Goal: Navigation & Orientation: Find specific page/section

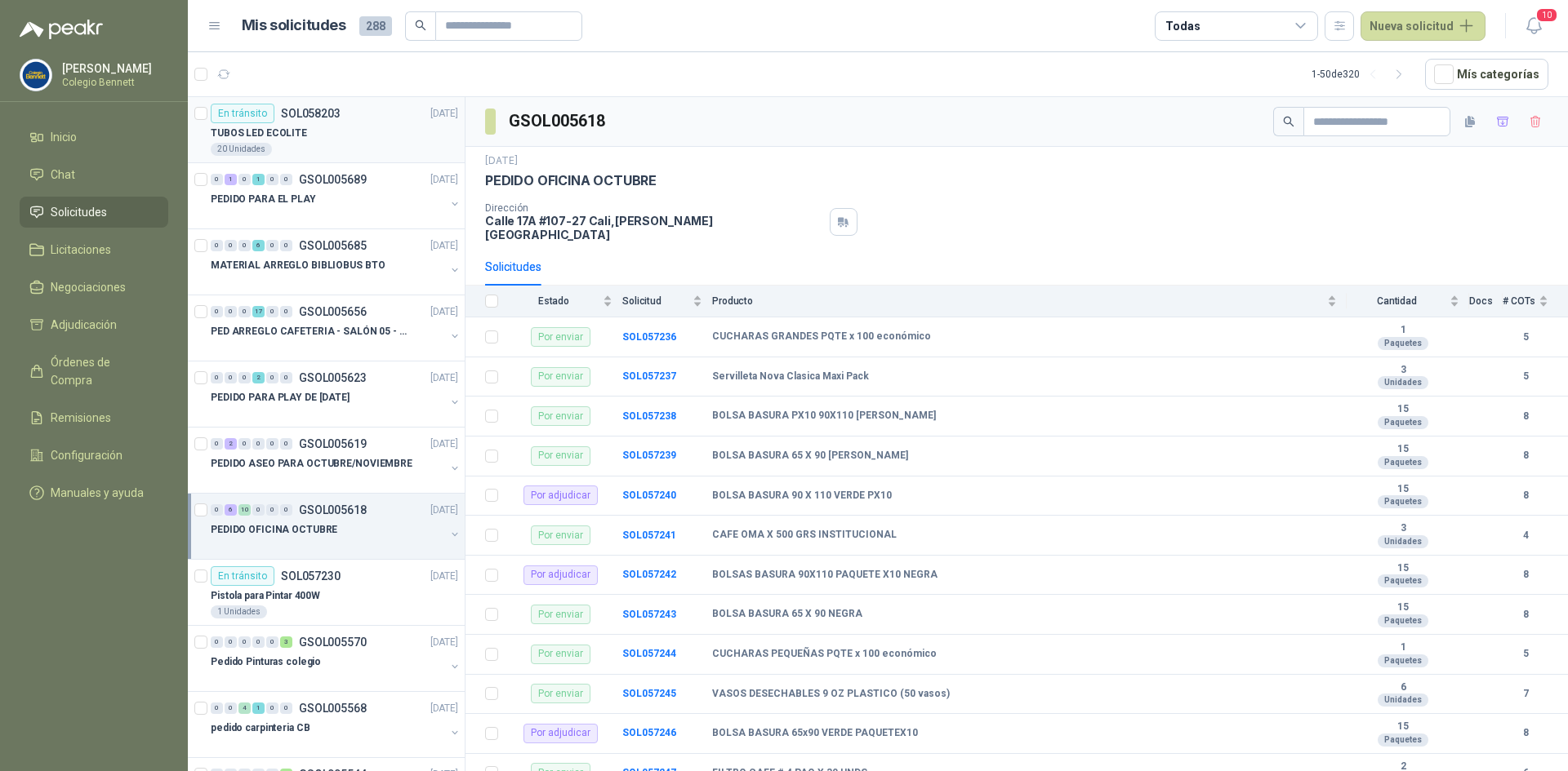
click at [325, 134] on div "TUBOS LED ECOLITE" at bounding box center [334, 133] width 248 height 20
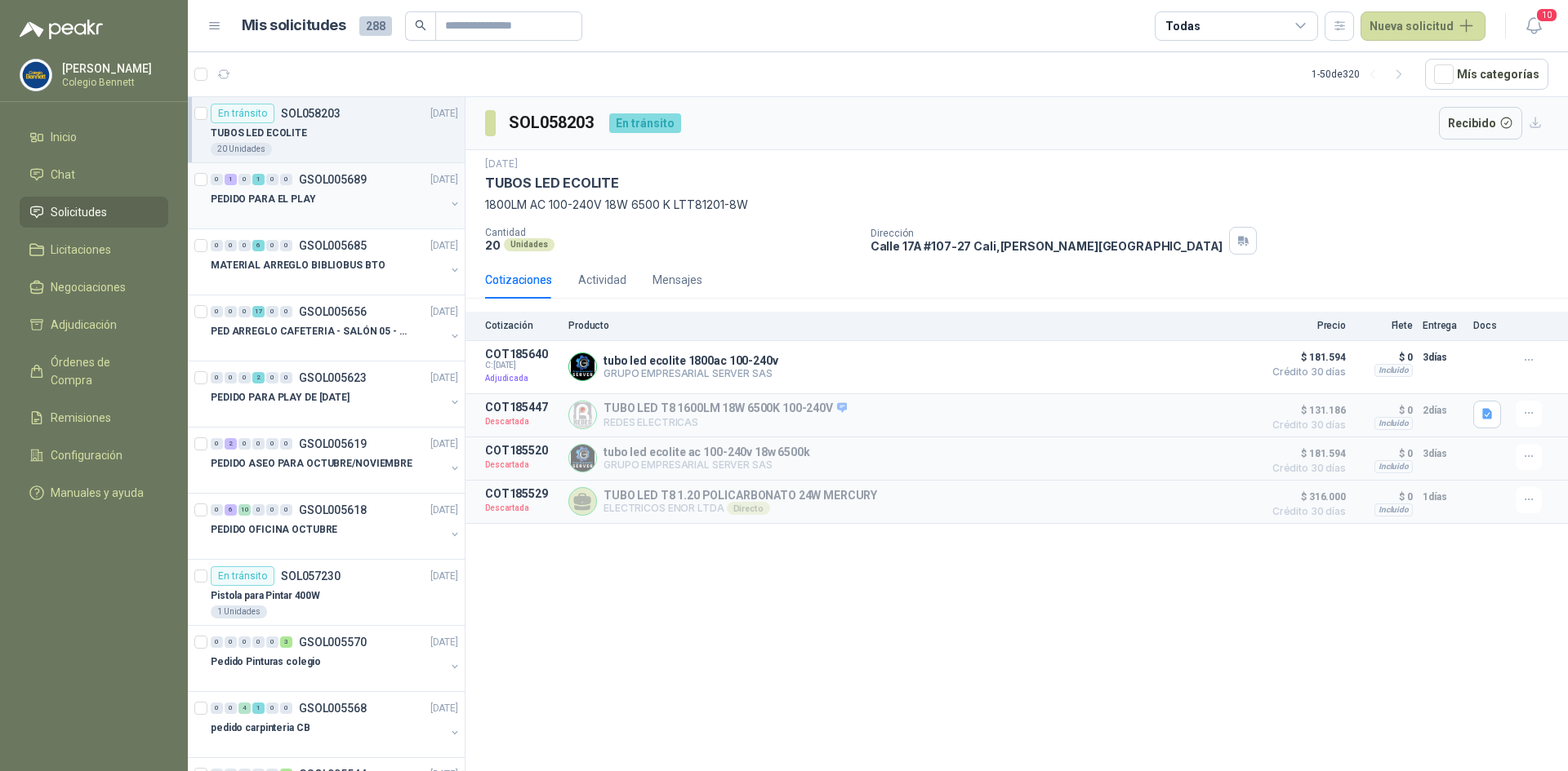
click at [328, 200] on div "PEDIDO PARA EL PLAY" at bounding box center [328, 200] width 234 height 20
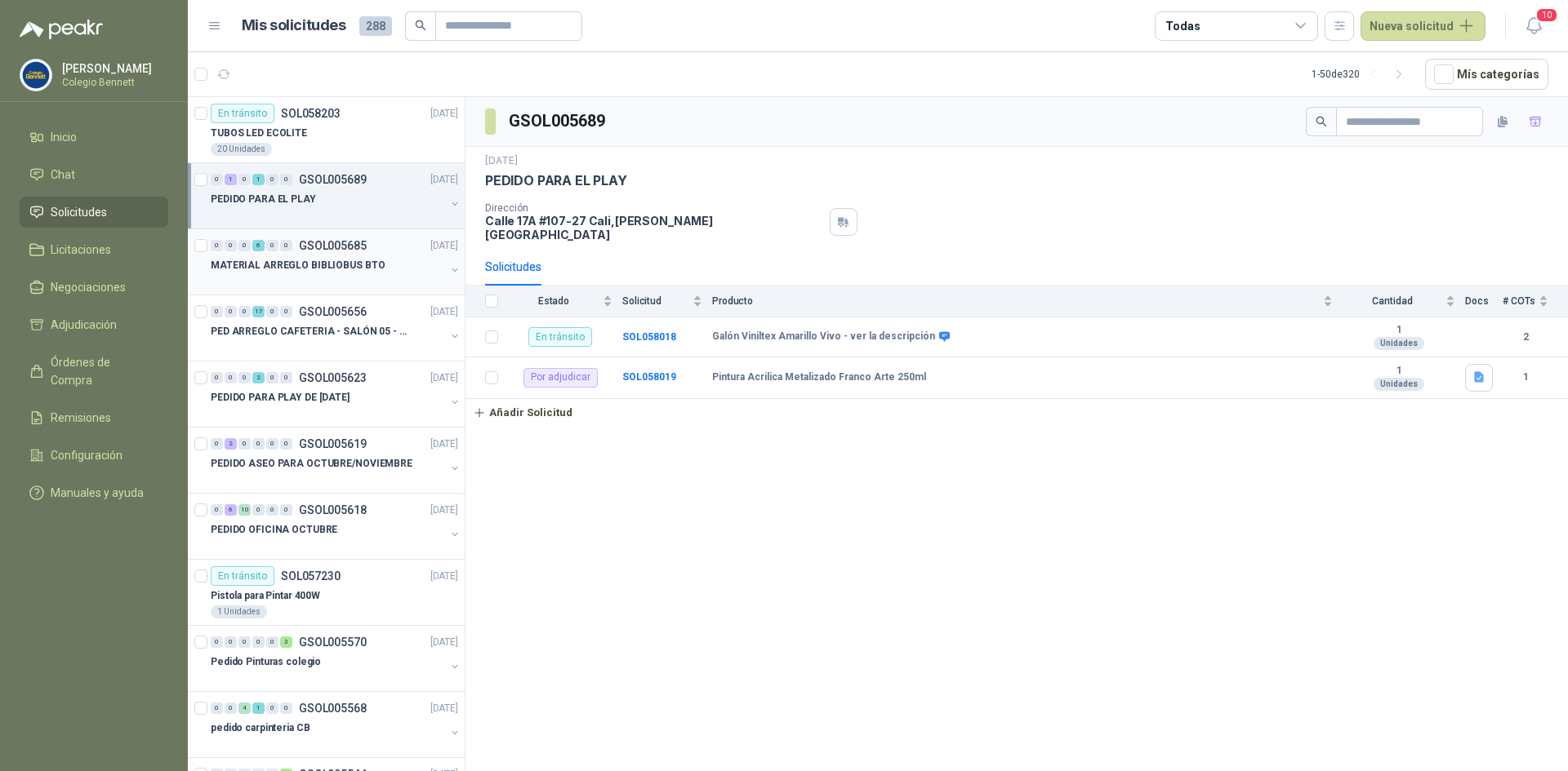
click at [326, 268] on p "MATERIAL ARREGLO BIBLIOBUS BTO" at bounding box center [298, 265] width 174 height 15
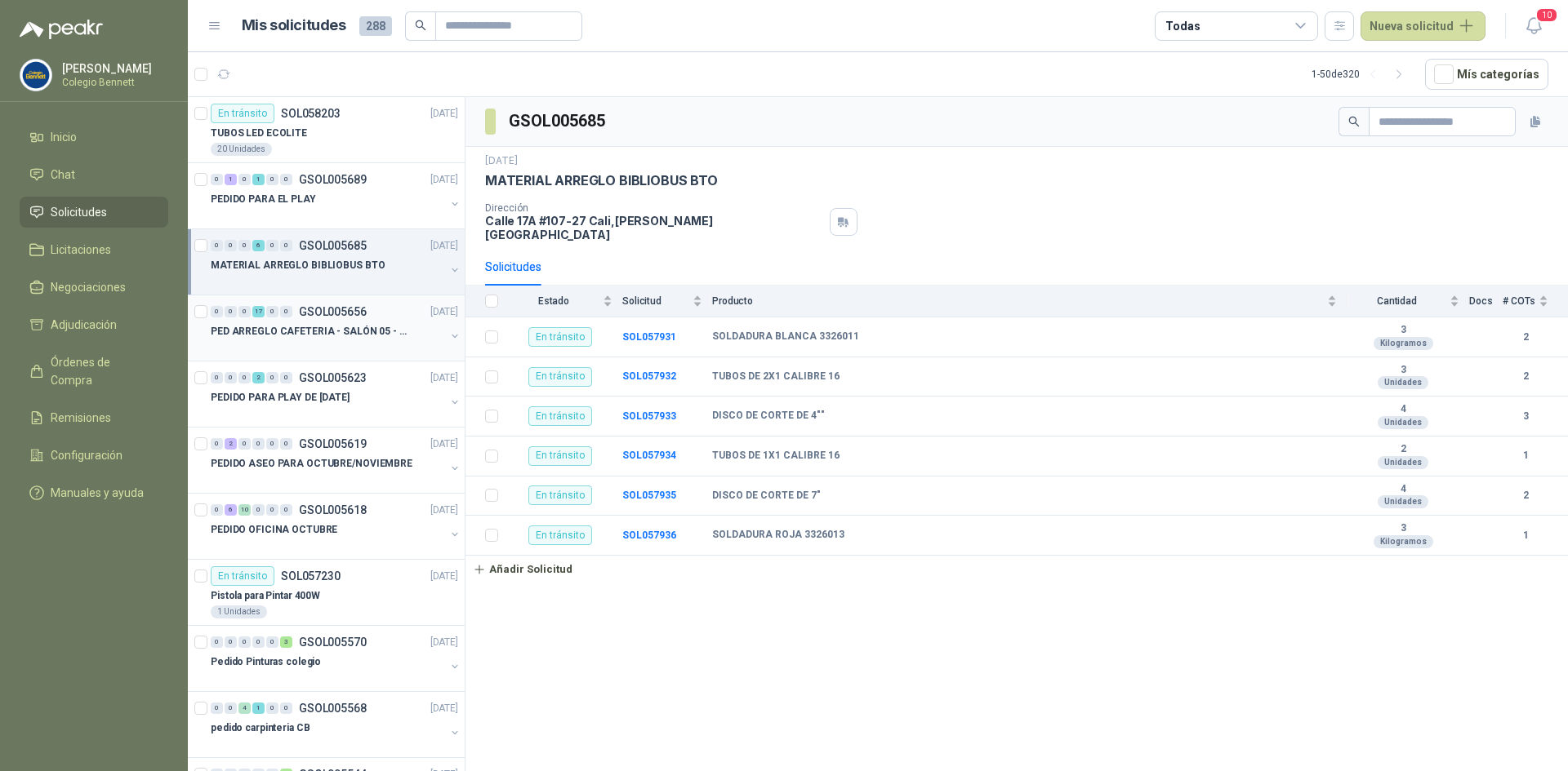
click at [307, 322] on div "PED ARREGLO CAFETERIA - SALÓN 05 - MATERIAL CARP." at bounding box center [328, 332] width 234 height 20
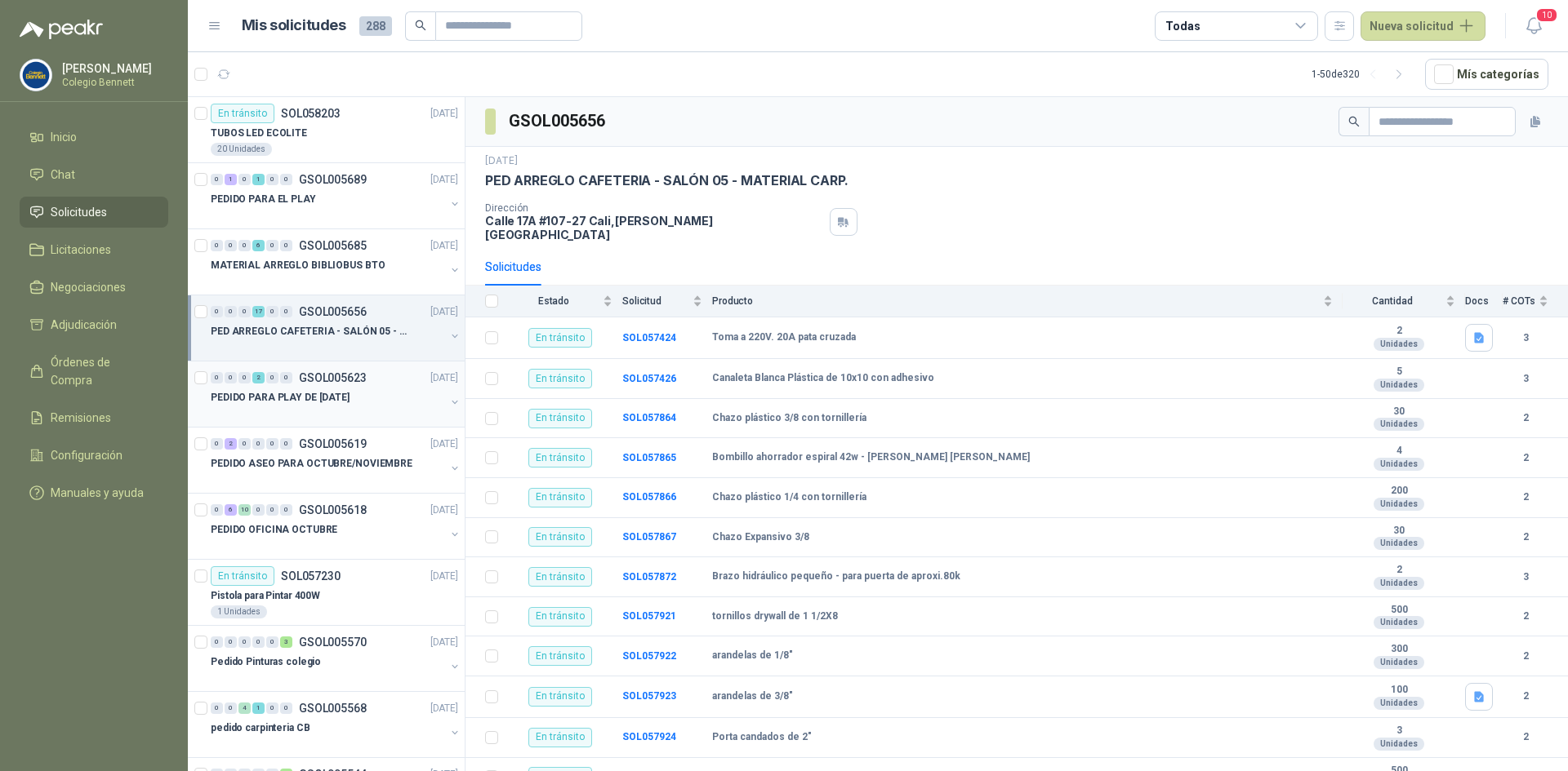
click at [335, 390] on p "PEDIDO PARA PLAY DE [DATE]" at bounding box center [279, 397] width 139 height 15
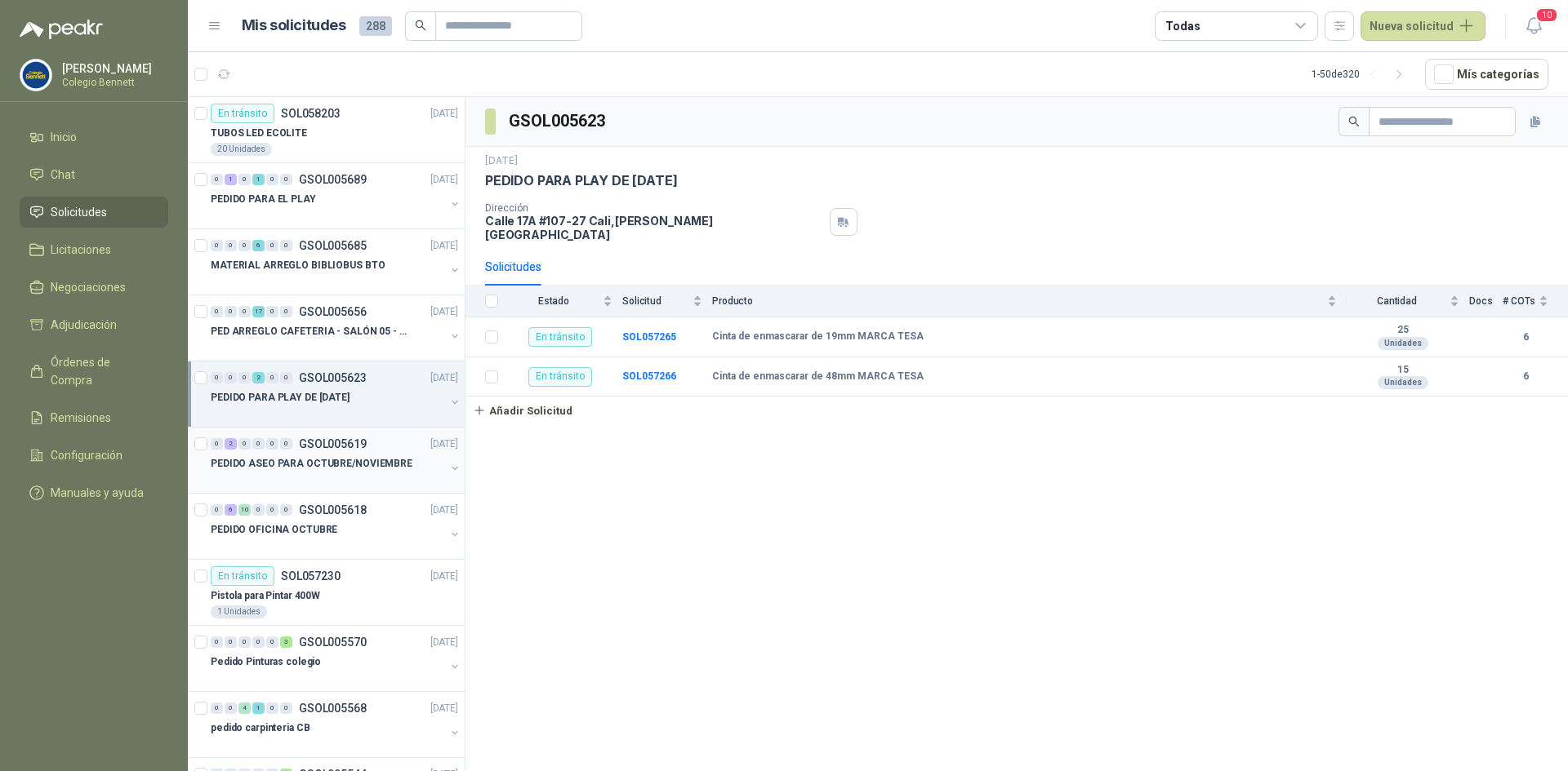
click at [324, 454] on div "PEDIDO ASEO PARA OCTUBRE/NOVIEMBRE" at bounding box center [328, 464] width 234 height 20
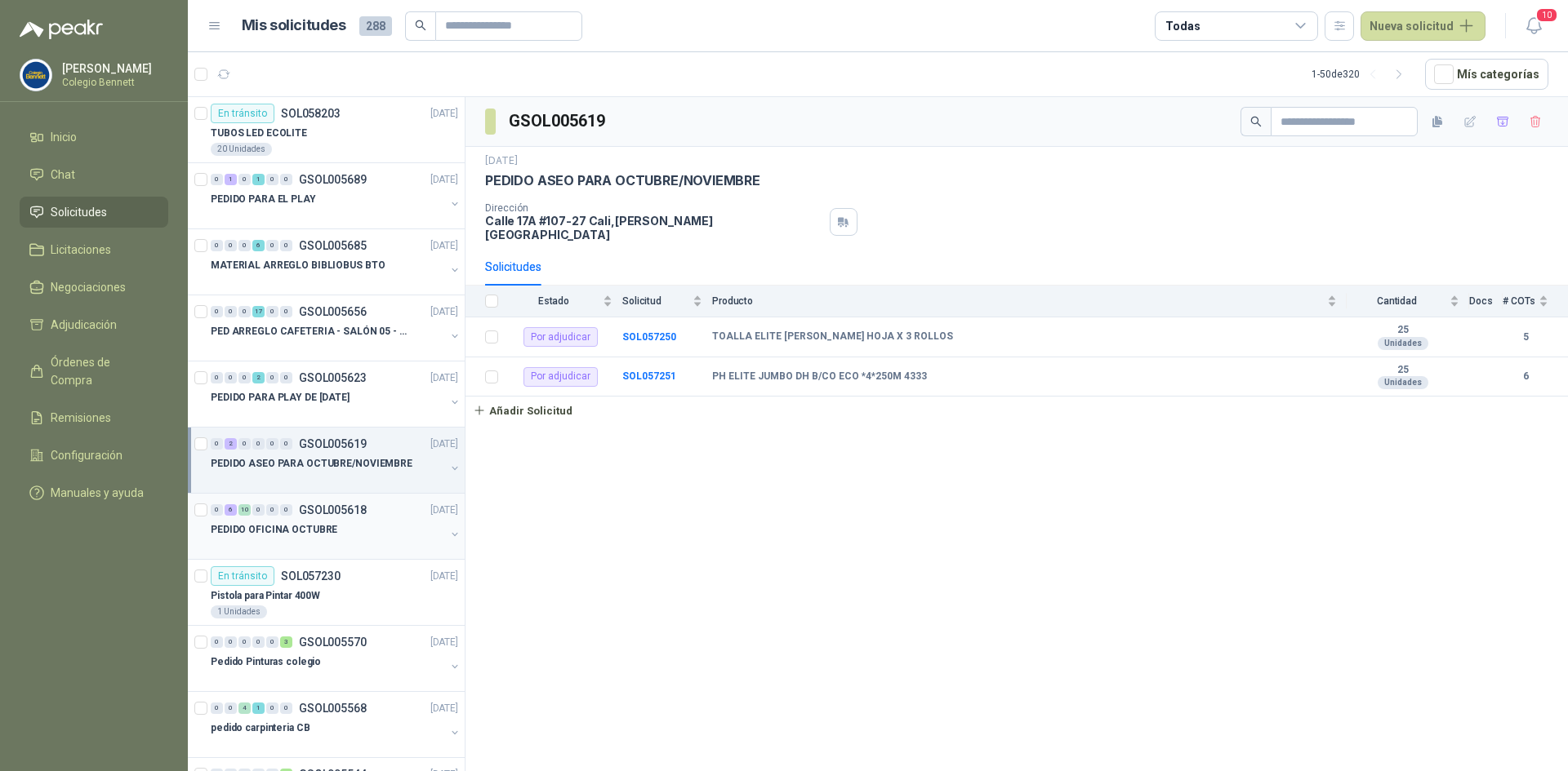
click at [306, 523] on p "PEDIDO OFICINA OCTUBRE" at bounding box center [273, 530] width 126 height 15
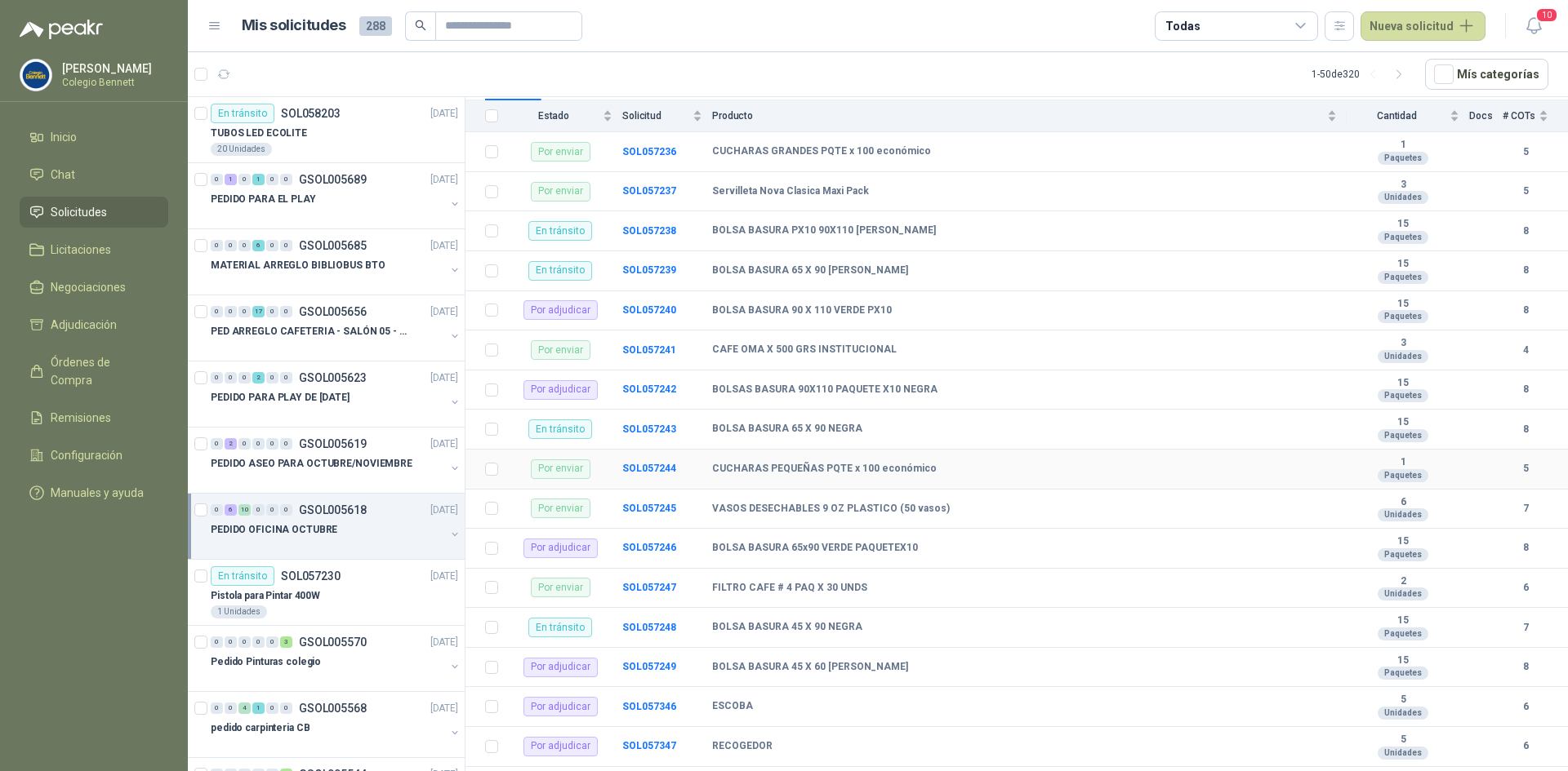
scroll to position [191, 0]
